Goal: Check status: Check status

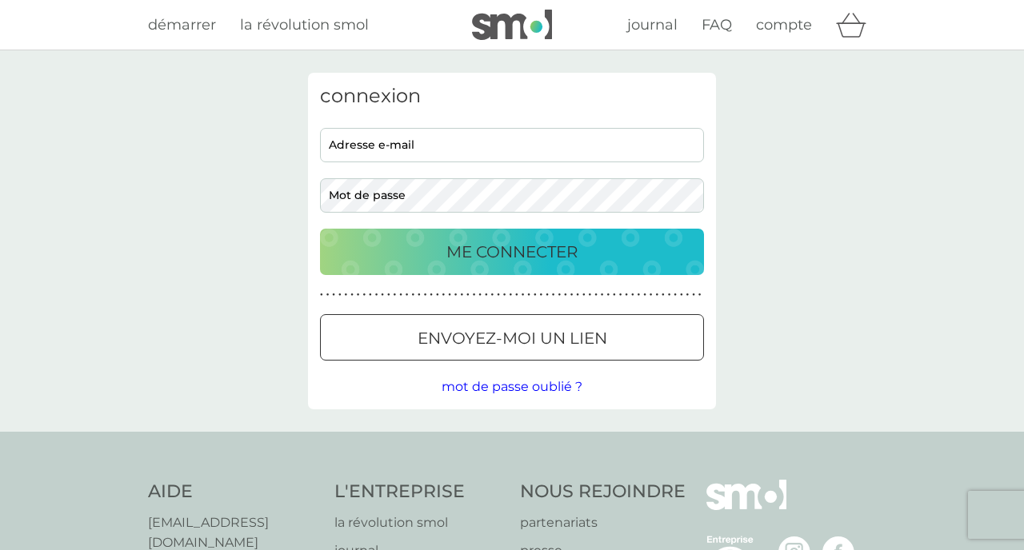
click at [510, 148] on input "adresse e-mail" at bounding box center [512, 145] width 384 height 34
type input "fredpace69@gmail.com"
click at [577, 260] on p "ME CONNECTER" at bounding box center [511, 252] width 131 height 26
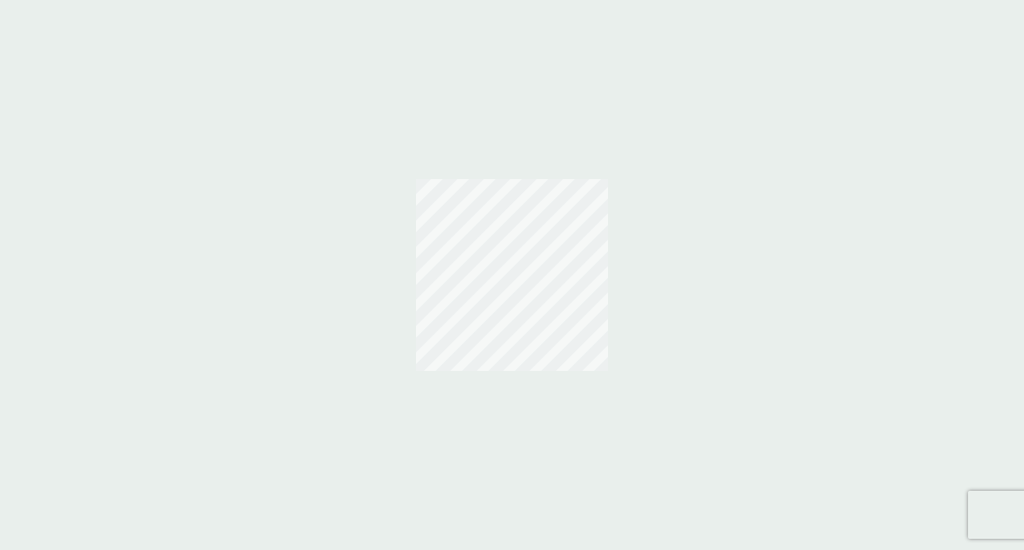
scroll to position [8, 0]
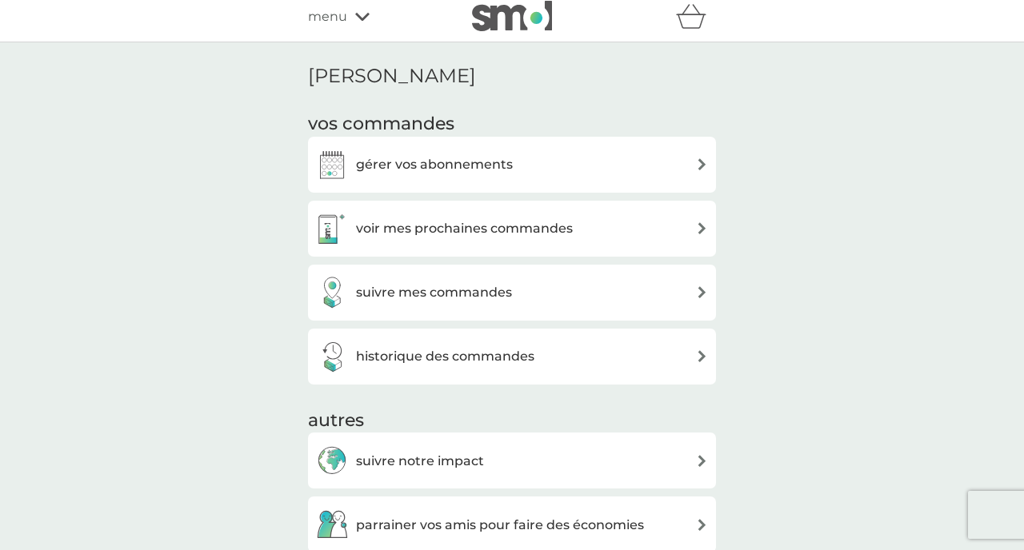
click at [516, 238] on div "voir mes prochaines commandes" at bounding box center [444, 229] width 257 height 32
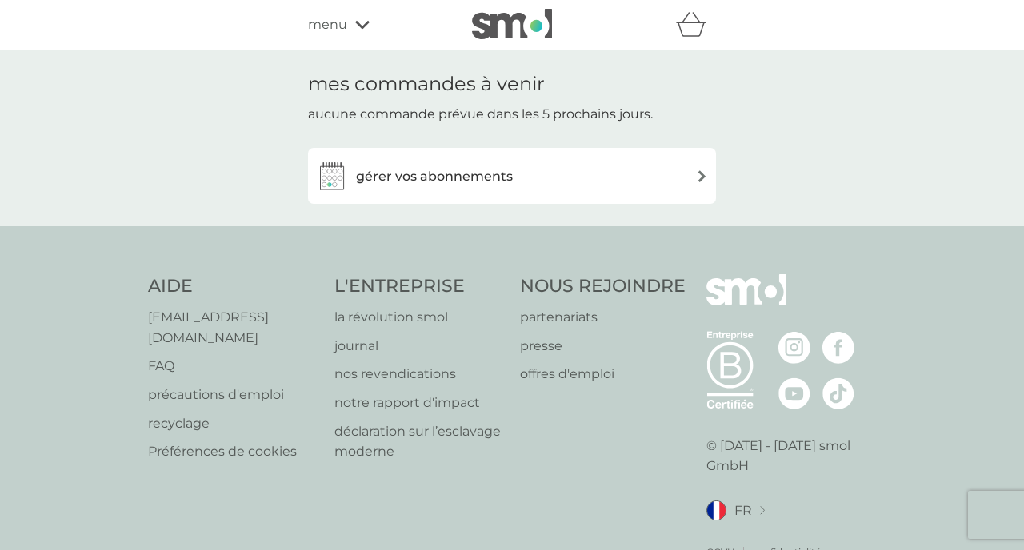
click at [546, 183] on div "gérer vos abonnements" at bounding box center [512, 176] width 392 height 32
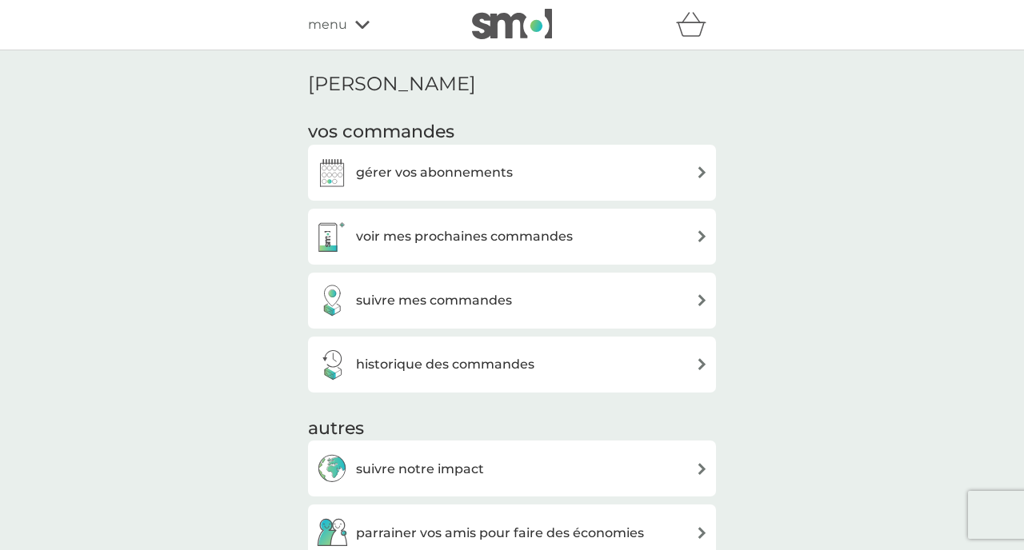
scroll to position [10, 0]
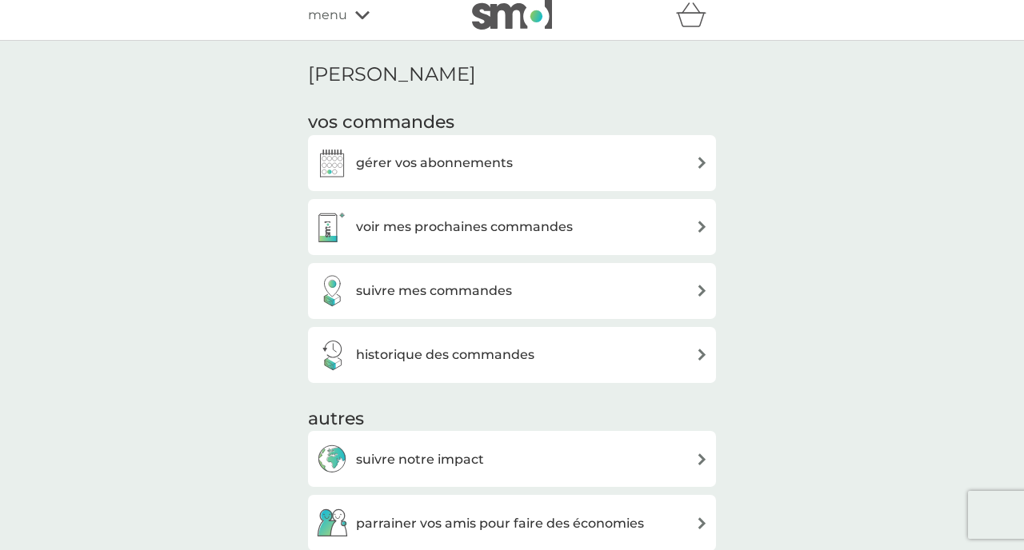
click at [434, 285] on h3 "suivre mes commandes" at bounding box center [434, 291] width 156 height 21
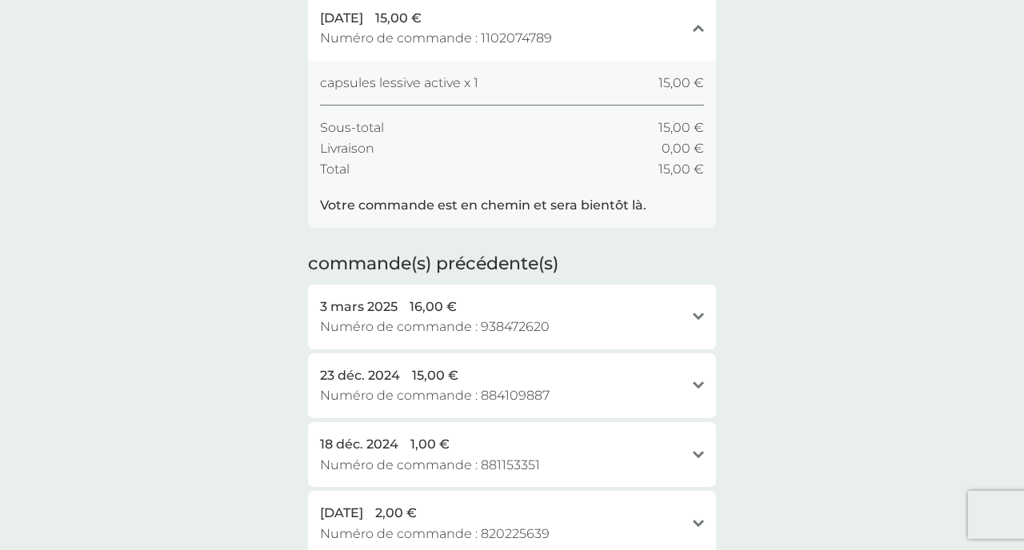
scroll to position [167, 0]
